Goal: Task Accomplishment & Management: Manage account settings

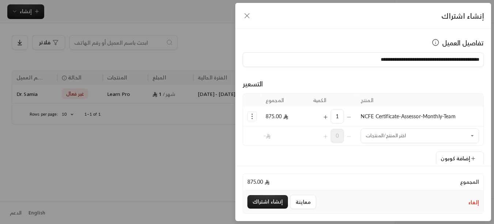
scroll to position [165, 0]
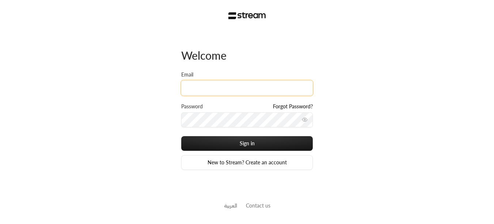
click at [251, 86] on input "Email" at bounding box center [247, 87] width 132 height 15
click at [254, 90] on input "Email" at bounding box center [247, 87] width 132 height 15
drag, startPoint x: 255, startPoint y: 87, endPoint x: 94, endPoint y: 104, distance: 161.8
click at [94, 104] on div "Welcome Email Password Forgot Password? Sign in New to Stream? Create an accoun…" at bounding box center [247, 112] width 494 height 224
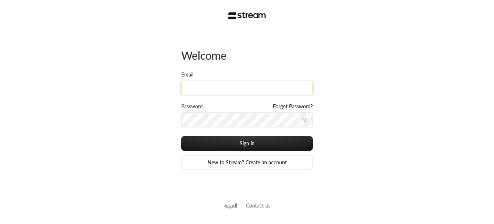
click at [271, 89] on input "Email" at bounding box center [247, 87] width 132 height 15
type input "ش"
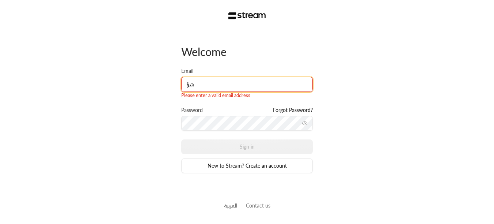
type input "ش"
type input "acc"
click at [188, 82] on input "acc" at bounding box center [247, 84] width 132 height 15
paste input
click at [202, 82] on input "Email" at bounding box center [247, 84] width 132 height 15
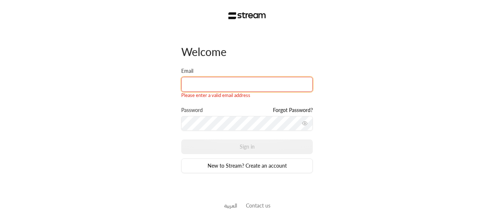
paste input
paste input "accounts_ksa@arabianchild.org"
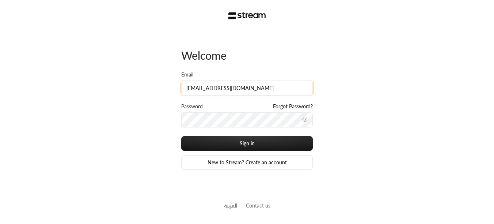
type input "accounts_ksa@arabianchild.org"
click at [378, 111] on div "Welcome Email accounts_ksa@arabianchild.org Password Forgot Password? Sign in N…" at bounding box center [247, 112] width 494 height 224
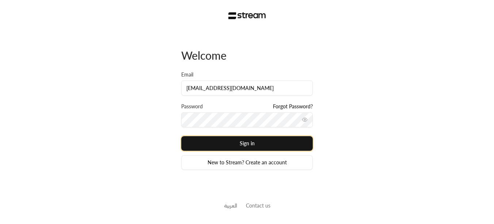
click at [298, 142] on button "Sign in" at bounding box center [247, 143] width 132 height 15
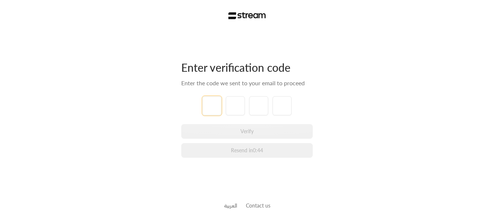
type input "0"
type input "1"
type input "2"
type input "3"
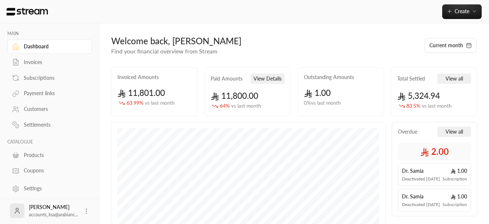
click at [32, 62] on div "Invoices" at bounding box center [53, 62] width 59 height 7
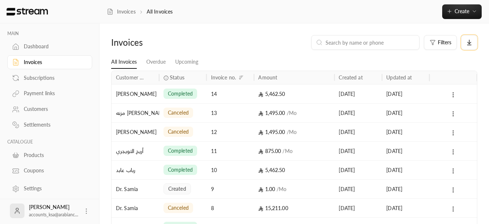
click at [468, 43] on icon at bounding box center [469, 42] width 7 height 7
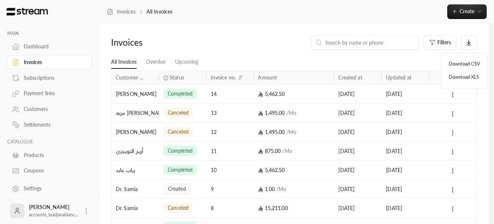
click at [464, 78] on li "Download XLS" at bounding box center [464, 77] width 39 height 13
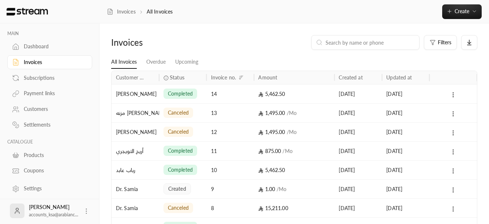
click at [43, 92] on div "Payment links" at bounding box center [53, 93] width 59 height 7
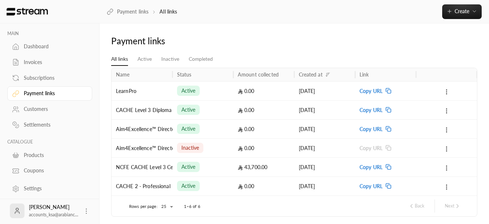
click at [37, 44] on div "Dashboard" at bounding box center [53, 46] width 59 height 7
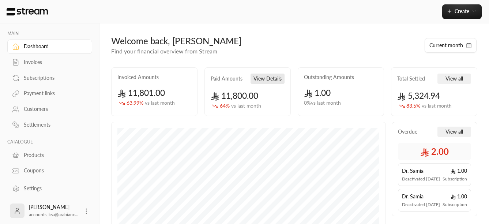
click at [267, 80] on button "View Details" at bounding box center [268, 79] width 34 height 10
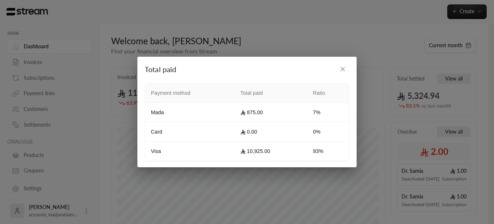
click at [343, 68] on icon "button" at bounding box center [342, 68] width 7 height 7
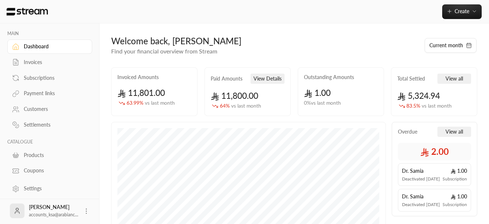
click at [42, 106] on div "Customers" at bounding box center [53, 108] width 59 height 7
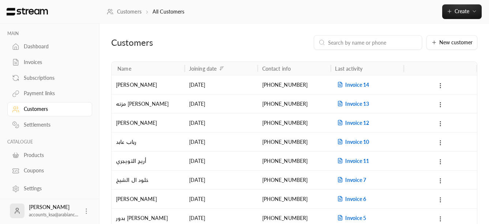
click at [37, 60] on div "Invoices" at bounding box center [53, 62] width 59 height 7
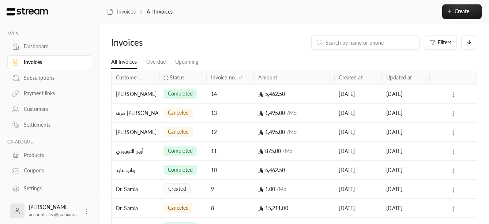
click at [36, 91] on div "Payment links" at bounding box center [53, 93] width 59 height 7
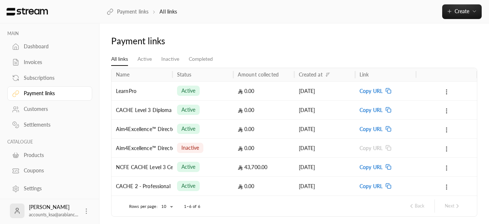
scroll to position [1, 0]
click at [37, 48] on div "Dashboard" at bounding box center [53, 44] width 59 height 7
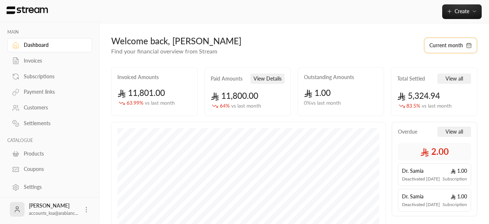
click at [466, 49] on button "Current month" at bounding box center [451, 45] width 52 height 15
select select "*"
select select "****"
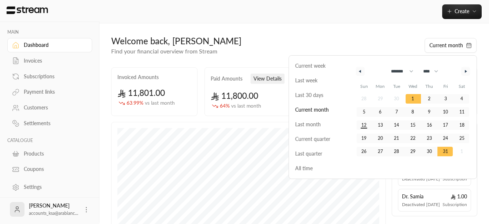
click at [361, 73] on button "button" at bounding box center [360, 71] width 9 height 9
select select "*"
click at [329, 41] on div "Welcome back, محمد" at bounding box center [264, 41] width 306 height 12
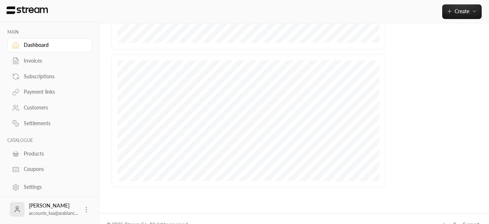
scroll to position [218, 0]
click at [83, 209] on icon at bounding box center [86, 209] width 7 height 7
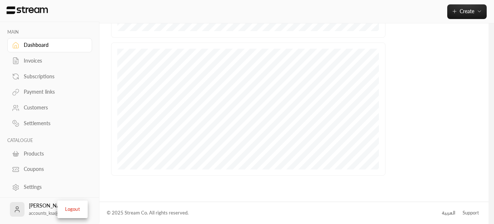
click at [83, 14] on div at bounding box center [247, 112] width 494 height 224
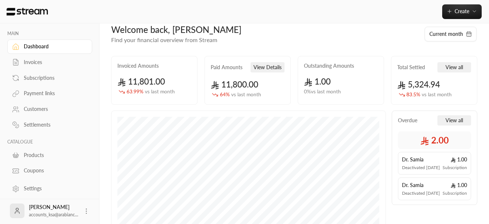
scroll to position [0, 0]
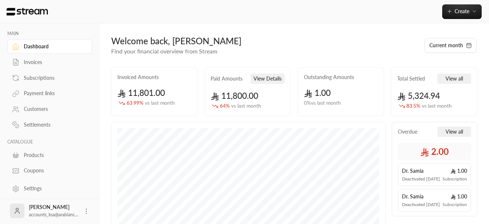
click at [37, 65] on div "Invoices" at bounding box center [53, 62] width 59 height 7
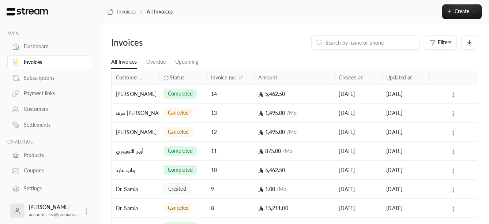
click at [35, 126] on div "Settlements" at bounding box center [53, 124] width 59 height 7
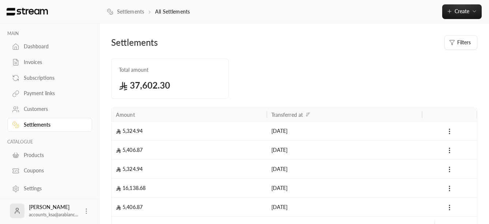
click at [35, 64] on div "Invoices" at bounding box center [53, 62] width 59 height 7
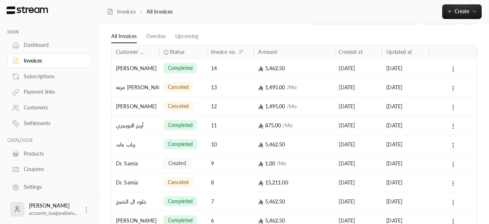
scroll to position [73, 0]
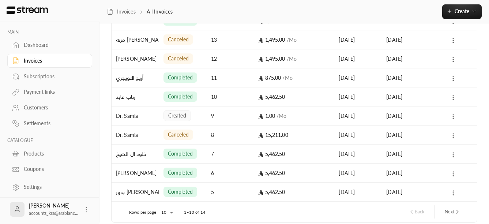
click at [37, 185] on div "Settings" at bounding box center [53, 186] width 59 height 7
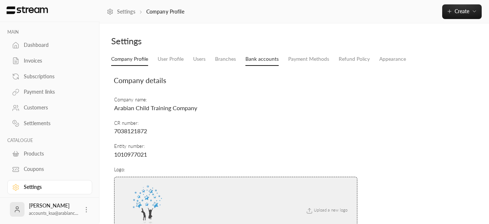
click at [263, 61] on link "Bank accounts" at bounding box center [261, 59] width 33 height 13
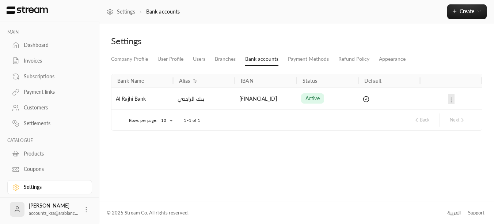
click at [452, 99] on div at bounding box center [451, 99] width 53 height 22
click at [451, 100] on div at bounding box center [451, 99] width 53 height 22
click at [38, 46] on div "Dashboard" at bounding box center [53, 44] width 59 height 7
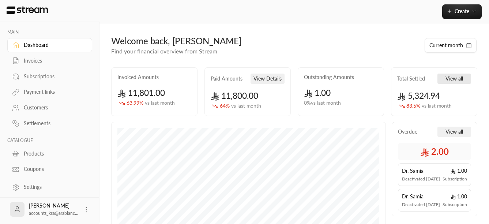
click at [447, 81] on button "View all" at bounding box center [454, 79] width 34 height 10
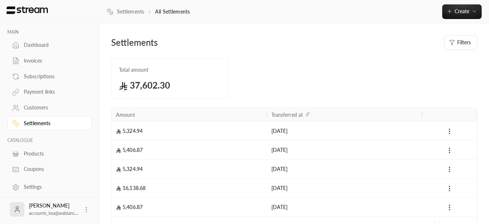
click at [44, 78] on div "Subscriptions" at bounding box center [53, 76] width 59 height 7
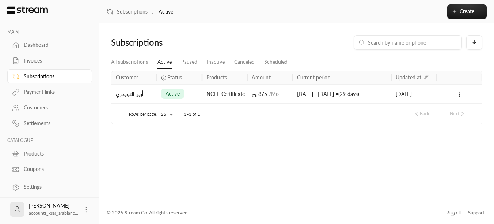
click at [28, 61] on div "Invoices" at bounding box center [53, 60] width 59 height 7
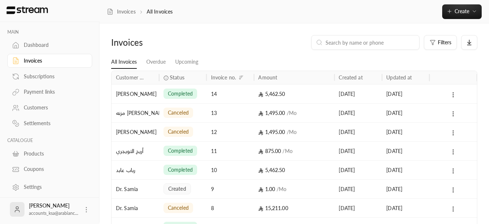
click at [18, 48] on icon at bounding box center [15, 45] width 7 height 7
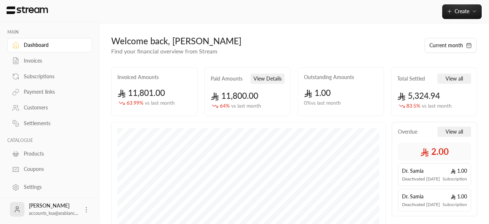
click at [41, 88] on div "Payment links" at bounding box center [53, 91] width 59 height 7
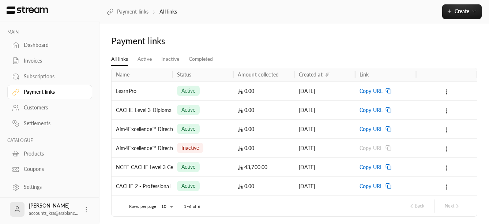
click at [37, 105] on div "Customers" at bounding box center [53, 107] width 59 height 7
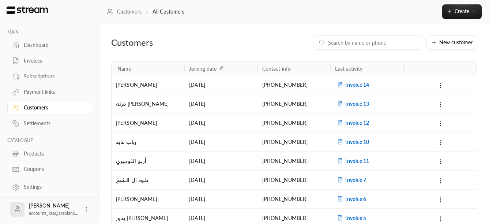
click at [35, 123] on div "Settlements" at bounding box center [53, 123] width 59 height 7
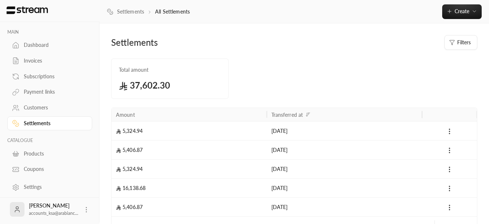
click at [463, 41] on span "Filters" at bounding box center [464, 42] width 14 height 7
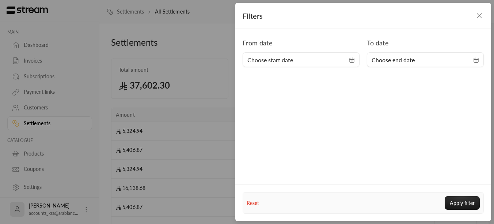
click at [338, 62] on span "Choose start date" at bounding box center [302, 60] width 108 height 9
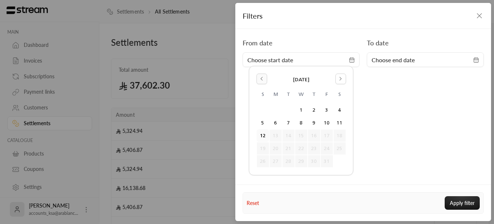
click at [266, 82] on button "Go to the Previous Month" at bounding box center [262, 79] width 11 height 11
click at [273, 107] on button "1" at bounding box center [276, 110] width 12 height 12
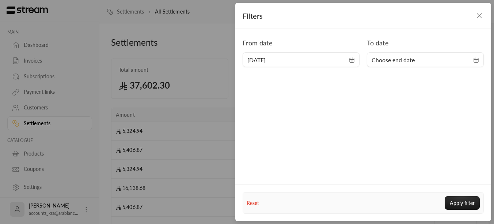
click at [476, 59] on icon "button" at bounding box center [477, 60] width 6 height 6
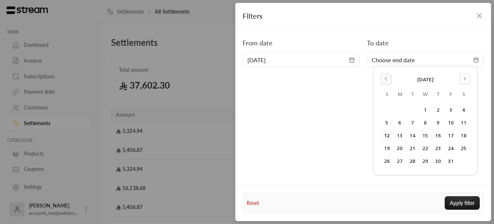
click at [388, 80] on icon "Go to the Previous Month" at bounding box center [386, 78] width 5 height 5
click at [411, 159] on button "30" at bounding box center [413, 161] width 12 height 12
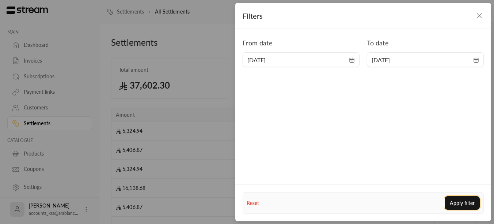
click at [467, 201] on button "Apply filter" at bounding box center [462, 203] width 35 height 14
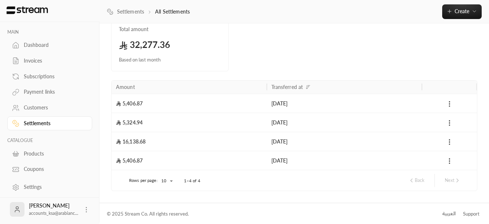
scroll to position [41, 0]
click at [277, 136] on div "18/09/2025" at bounding box center [344, 140] width 147 height 19
click at [193, 142] on div "16,138.68" at bounding box center [189, 140] width 155 height 19
click at [150, 146] on div "16,138.68" at bounding box center [189, 140] width 155 height 19
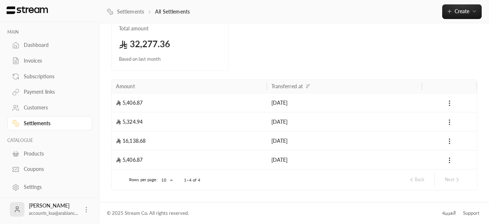
click at [36, 46] on div "Dashboard" at bounding box center [53, 44] width 59 height 7
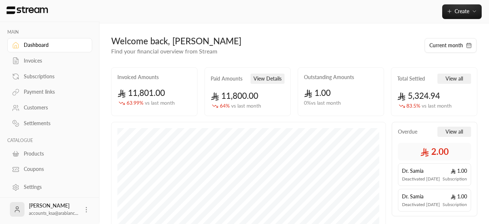
click at [44, 59] on div "Invoices" at bounding box center [53, 60] width 59 height 7
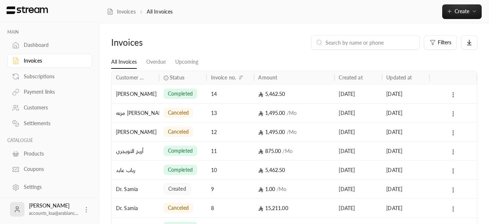
click at [47, 77] on div "Subscriptions" at bounding box center [53, 76] width 59 height 7
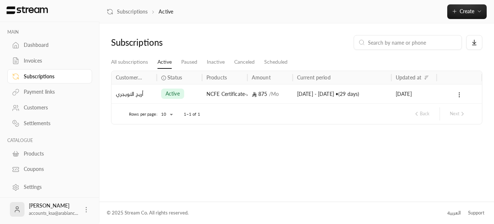
click at [45, 64] on div "Invoices" at bounding box center [53, 60] width 59 height 7
